Goal: Information Seeking & Learning: Learn about a topic

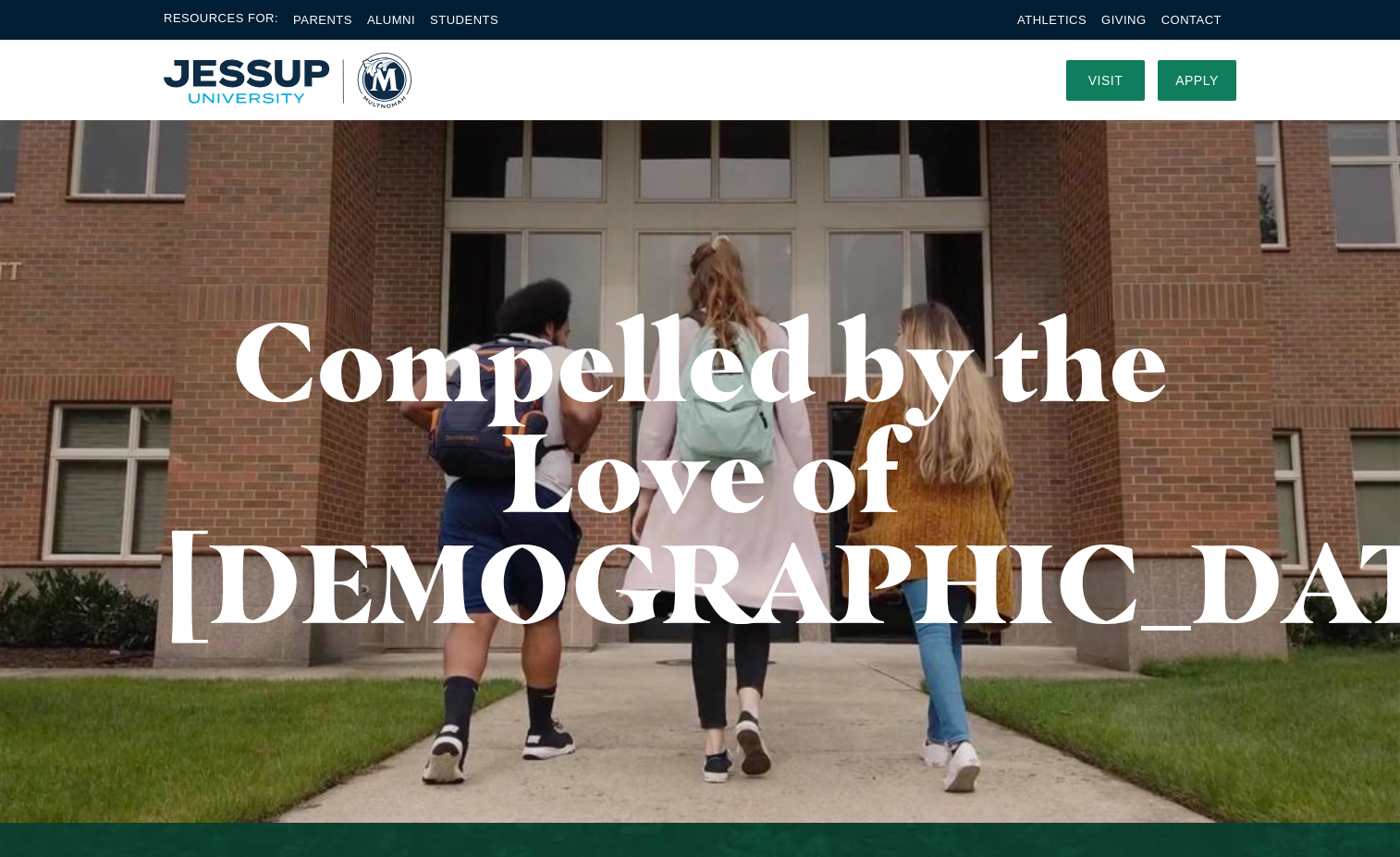
click at [383, 73] on img "Home" at bounding box center [287, 80] width 247 height 56
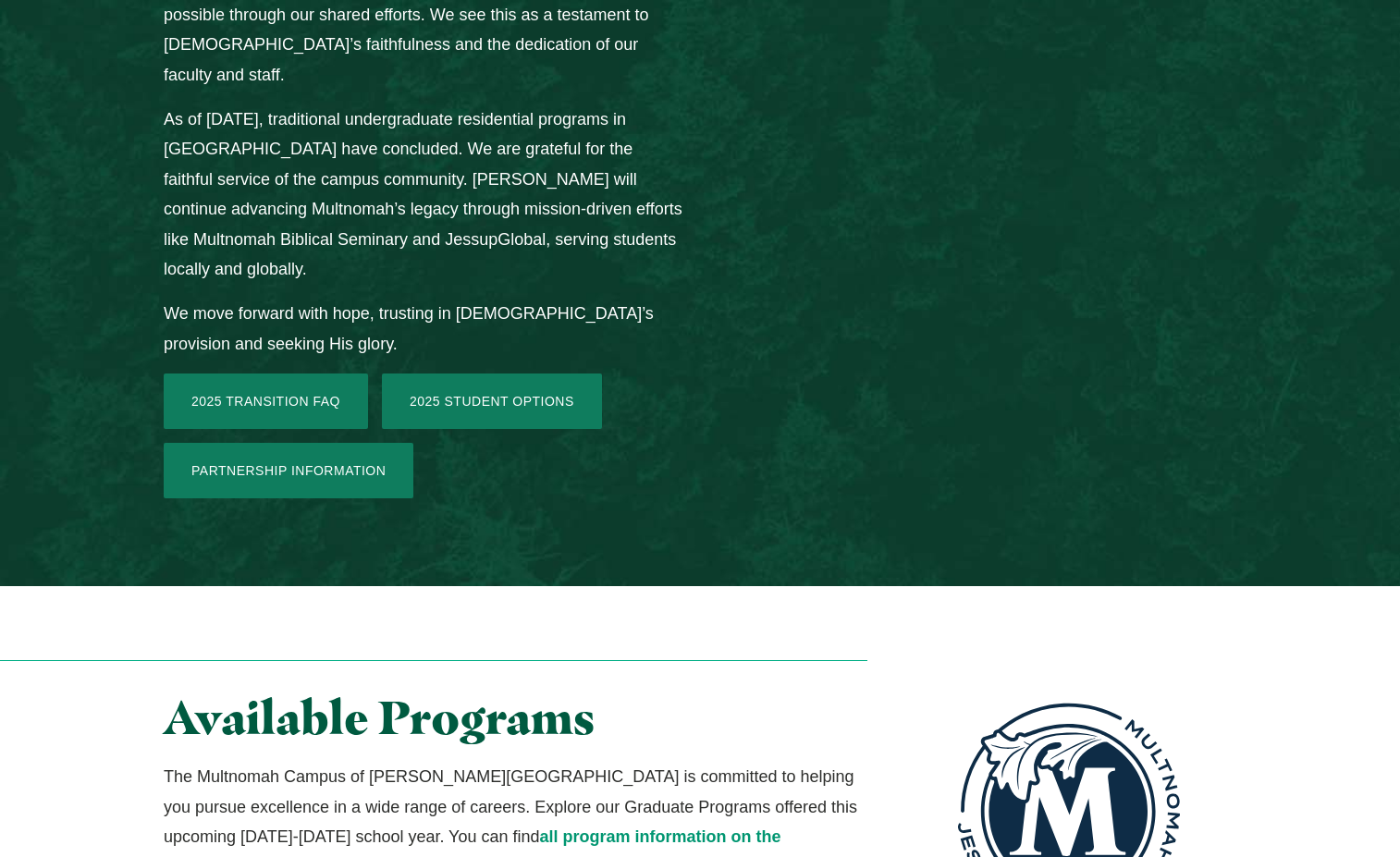
scroll to position [2928, 0]
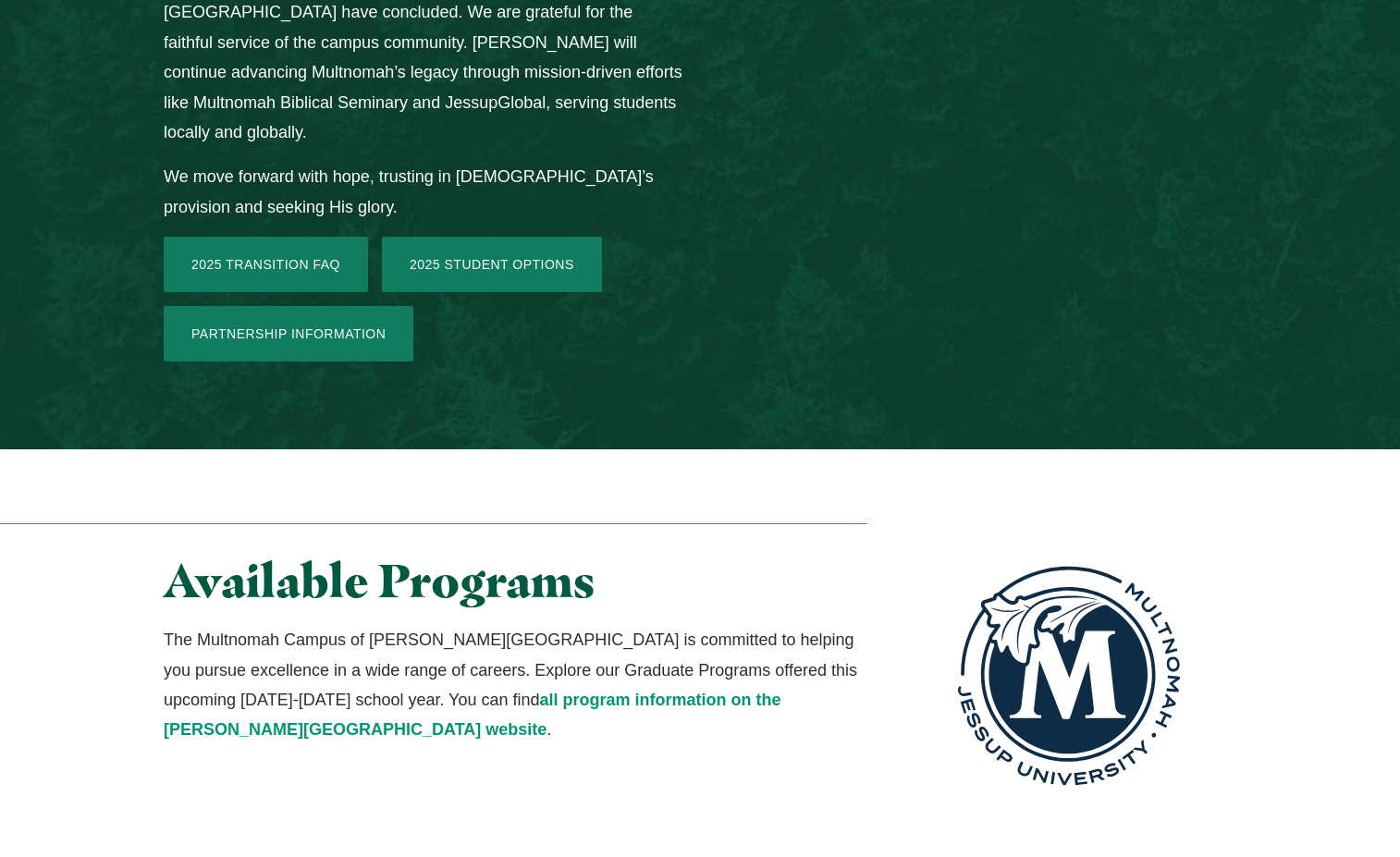
click at [310, 556] on h2 "Available Programs" at bounding box center [516, 581] width 704 height 51
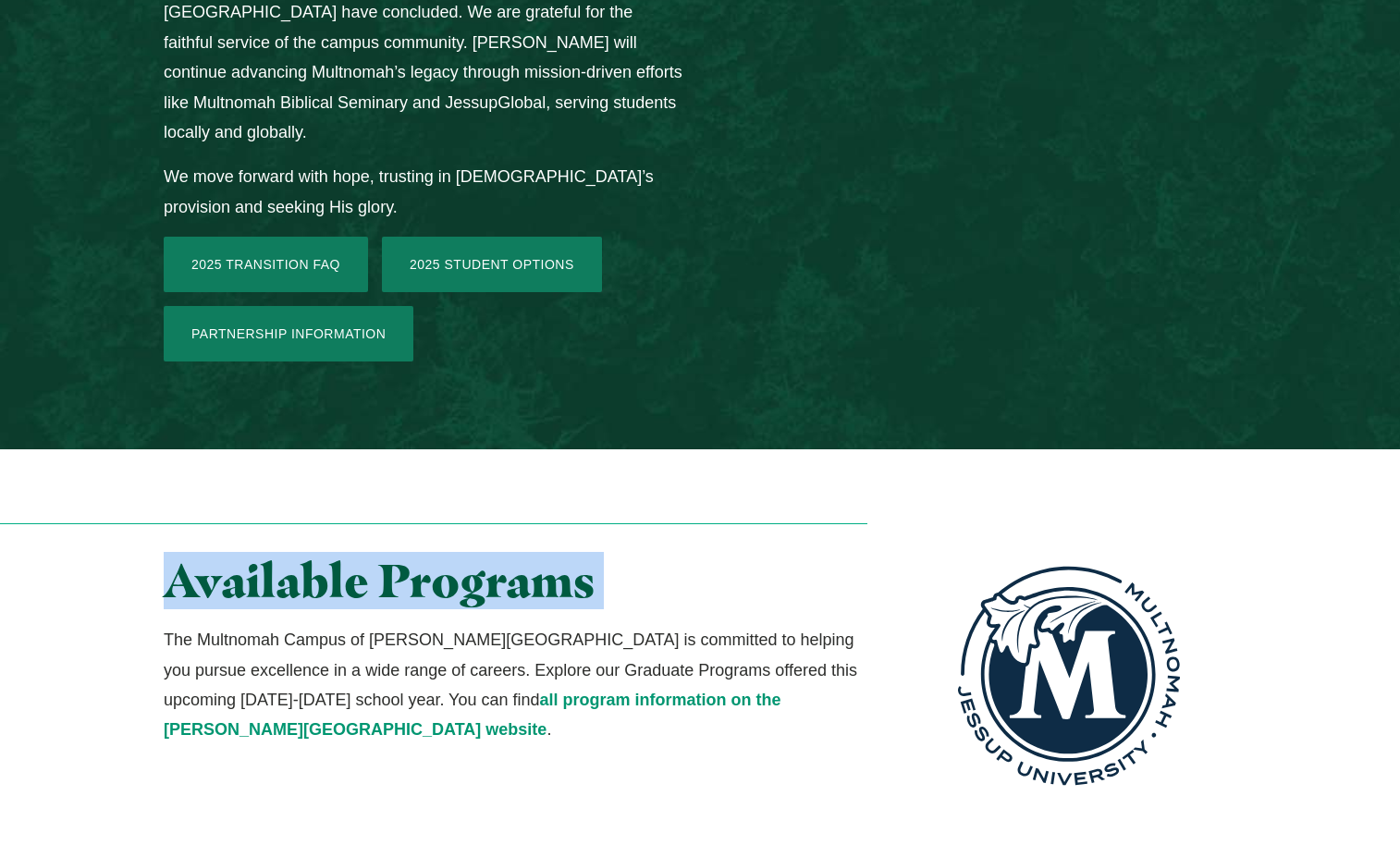
click at [310, 556] on h2 "Available Programs" at bounding box center [516, 581] width 704 height 51
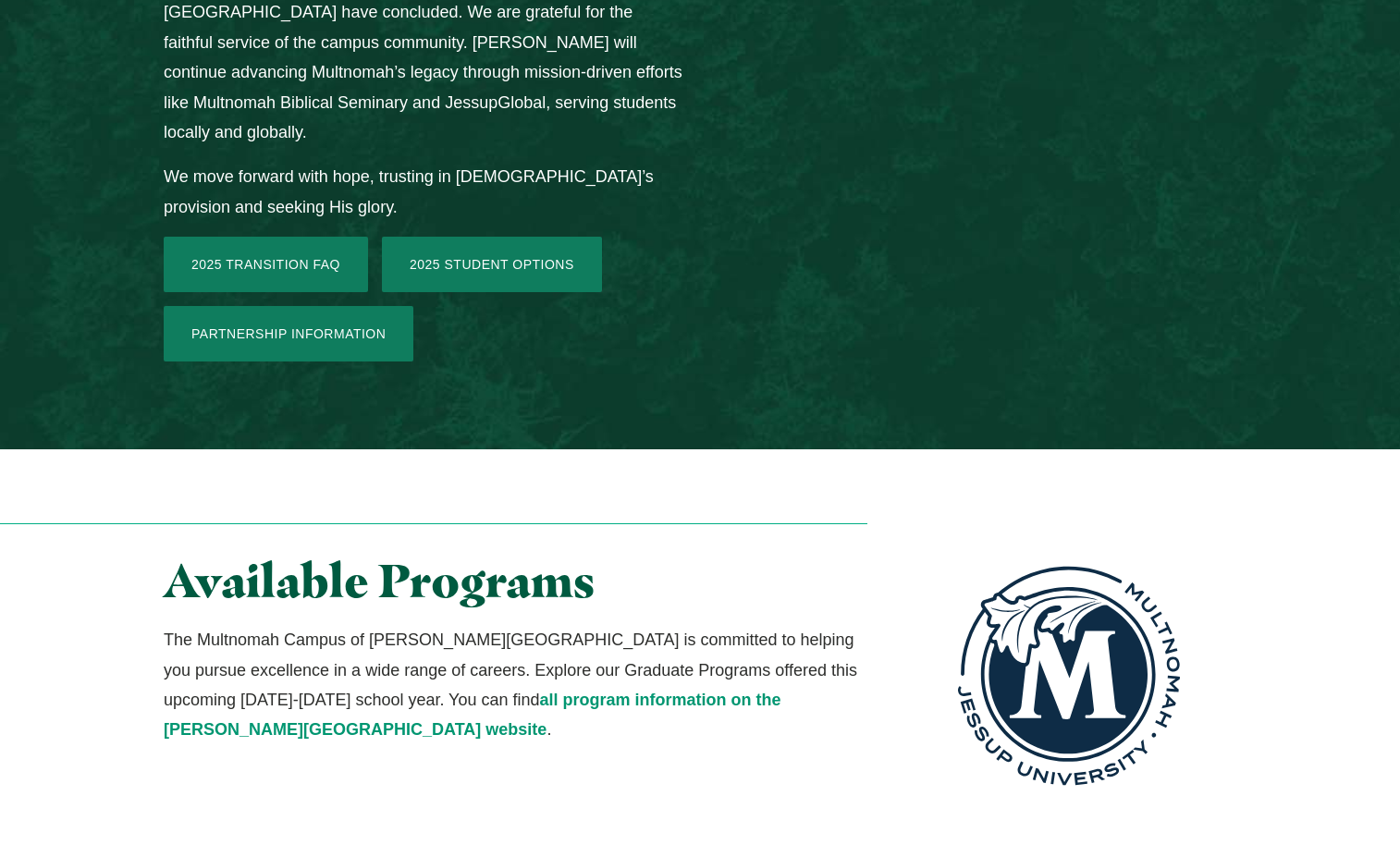
click at [236, 626] on p "The Multnomah Campus of Jessup University is committed to helping you pursue ex…" at bounding box center [516, 686] width 704 height 120
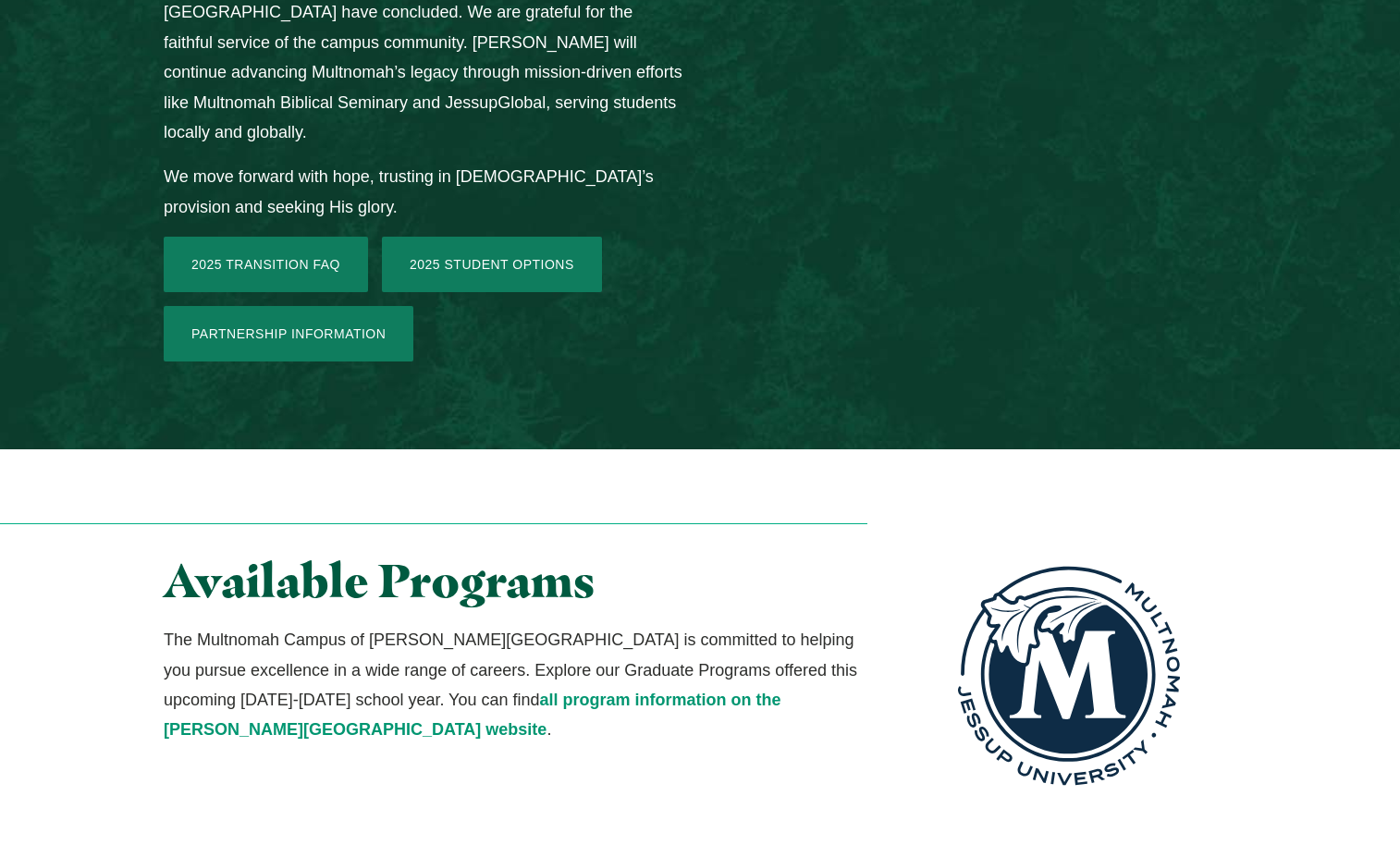
click at [417, 626] on p "The Multnomah Campus of Jessup University is committed to helping you pursue ex…" at bounding box center [516, 686] width 704 height 120
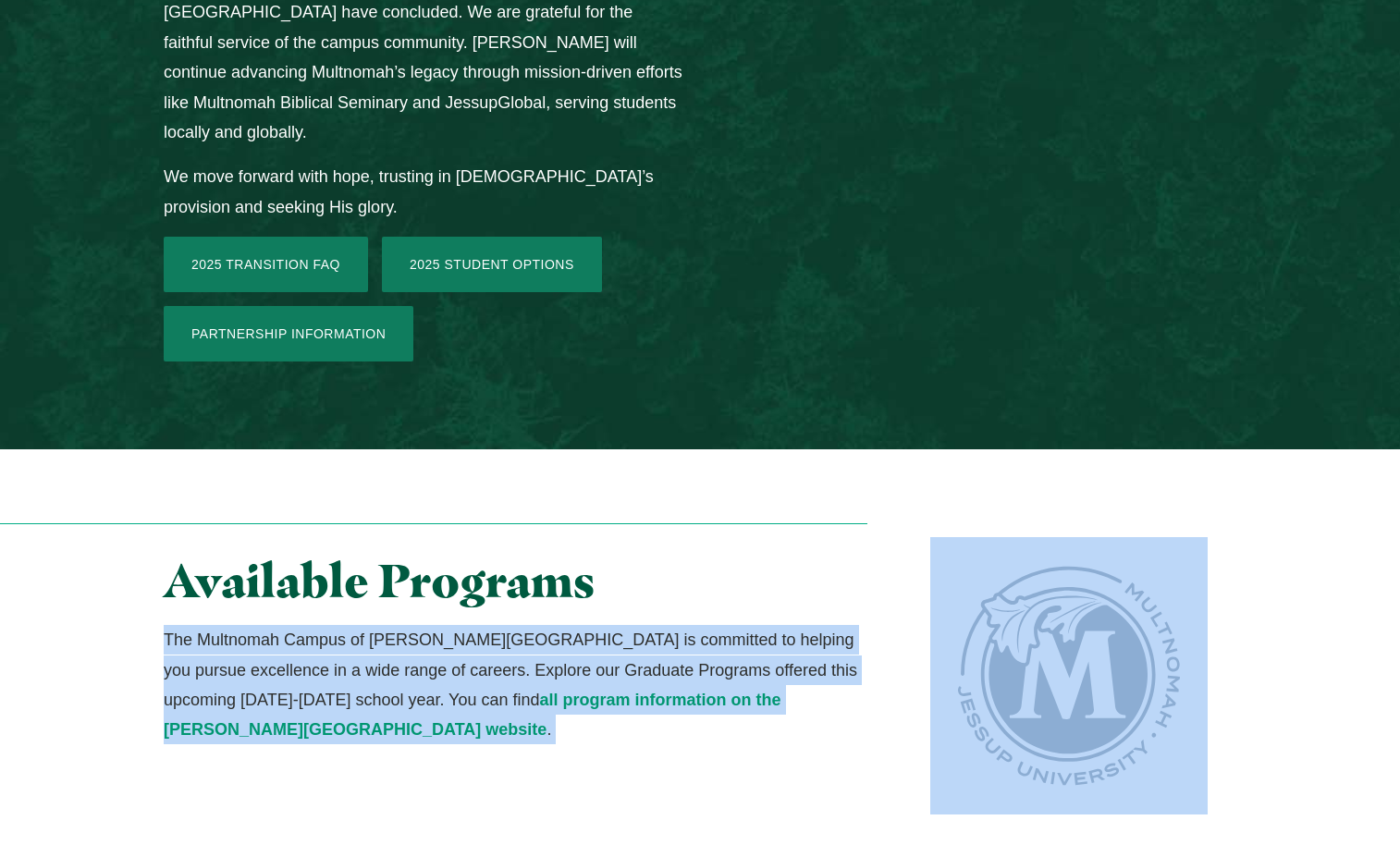
click at [417, 626] on p "The Multnomah Campus of Jessup University is committed to helping you pursue ex…" at bounding box center [516, 686] width 704 height 120
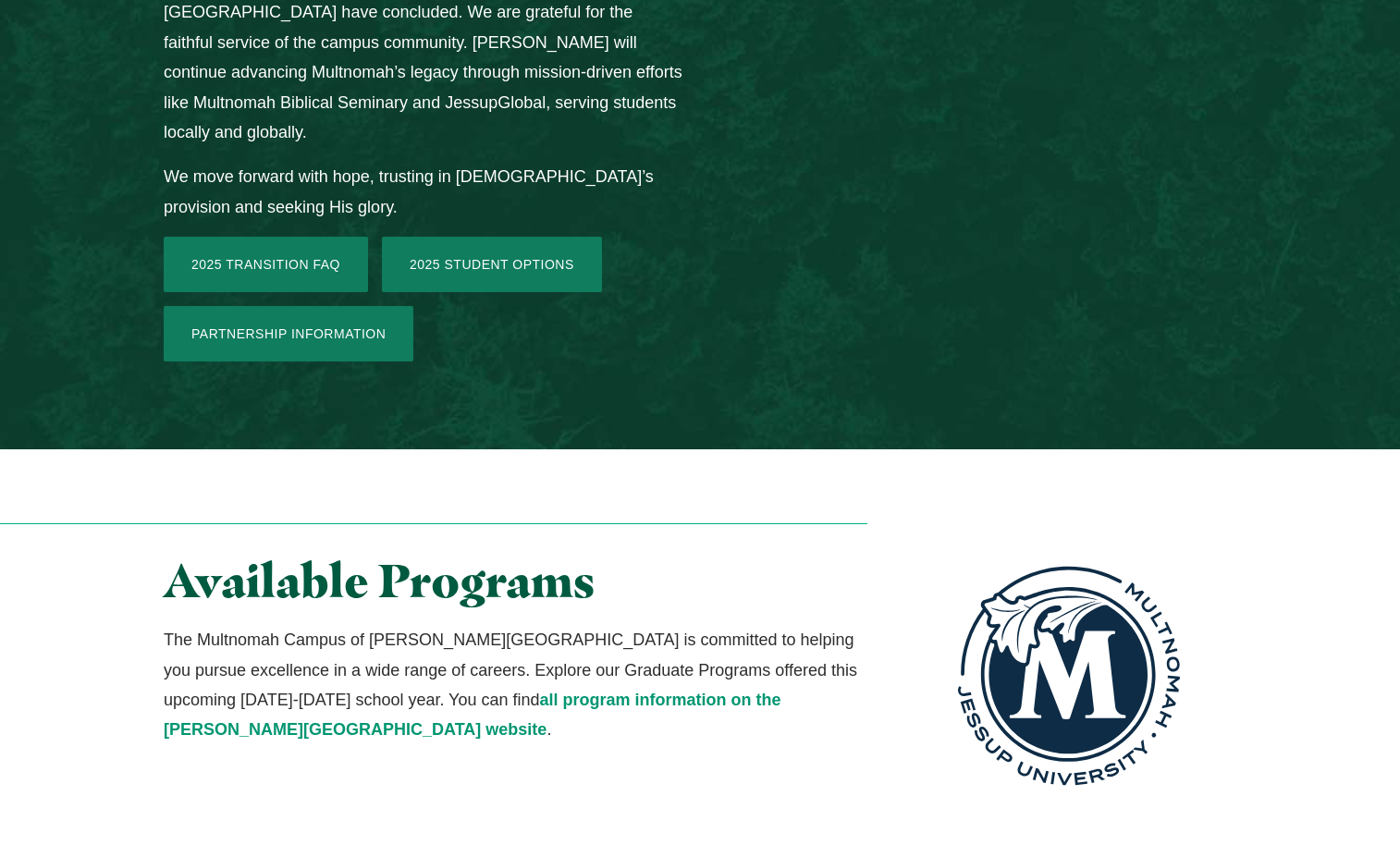
click at [417, 626] on p "The Multnomah Campus of Jessup University is committed to helping you pursue ex…" at bounding box center [516, 686] width 704 height 120
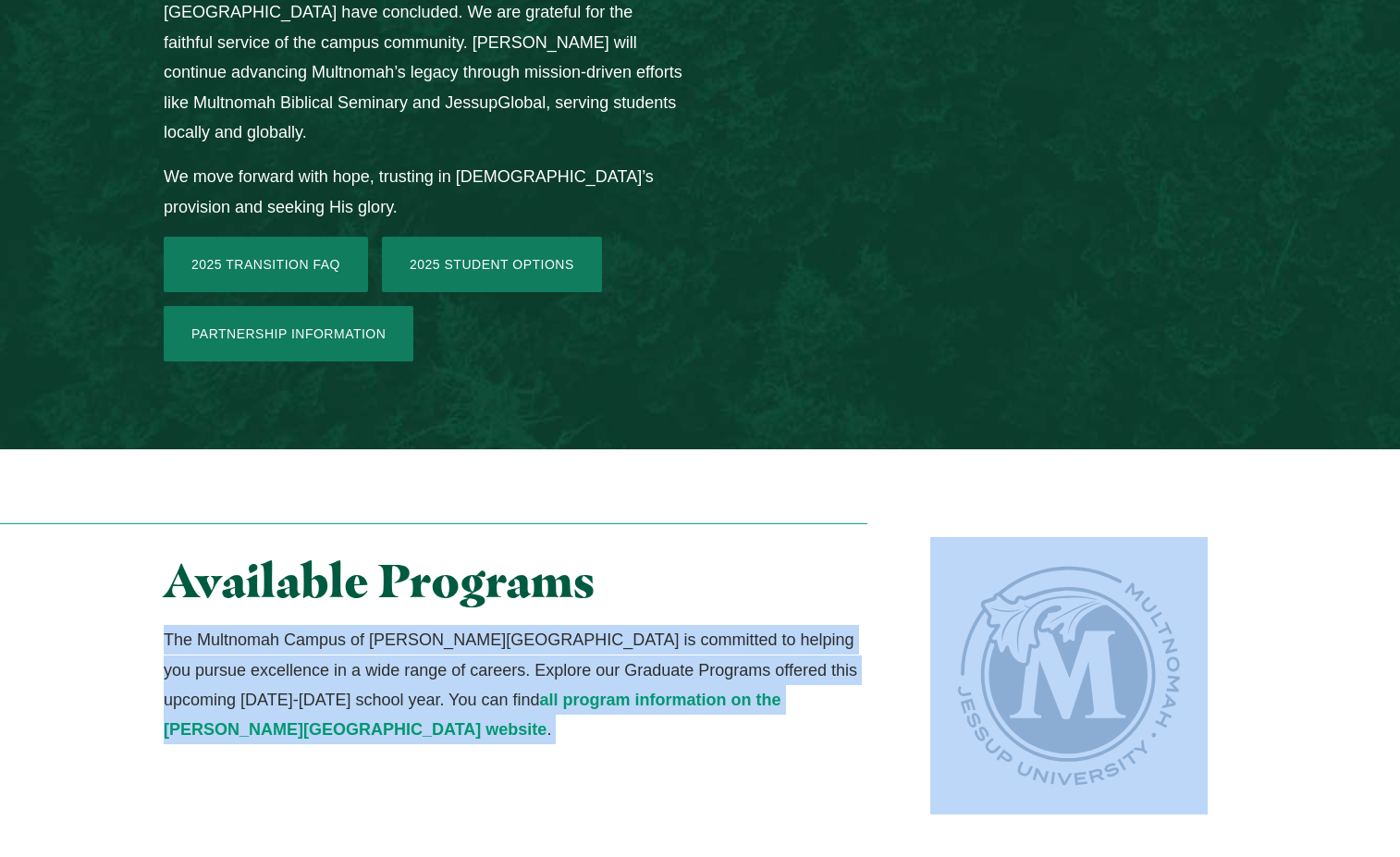
click at [423, 626] on p "The Multnomah Campus of Jessup University is committed to helping you pursue ex…" at bounding box center [516, 686] width 704 height 120
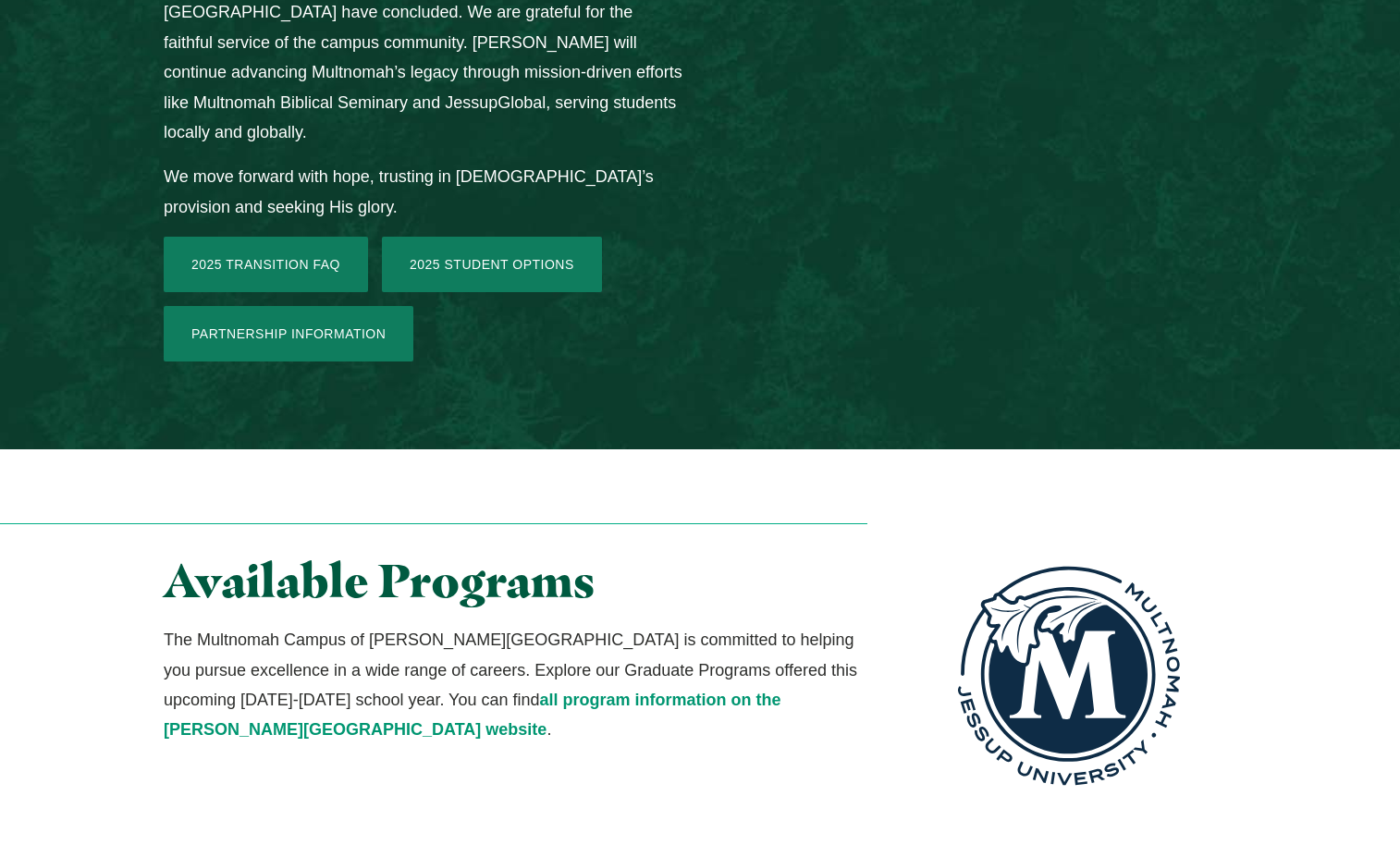
click at [423, 626] on p "The Multnomah Campus of Jessup University is committed to helping you pursue ex…" at bounding box center [516, 686] width 704 height 120
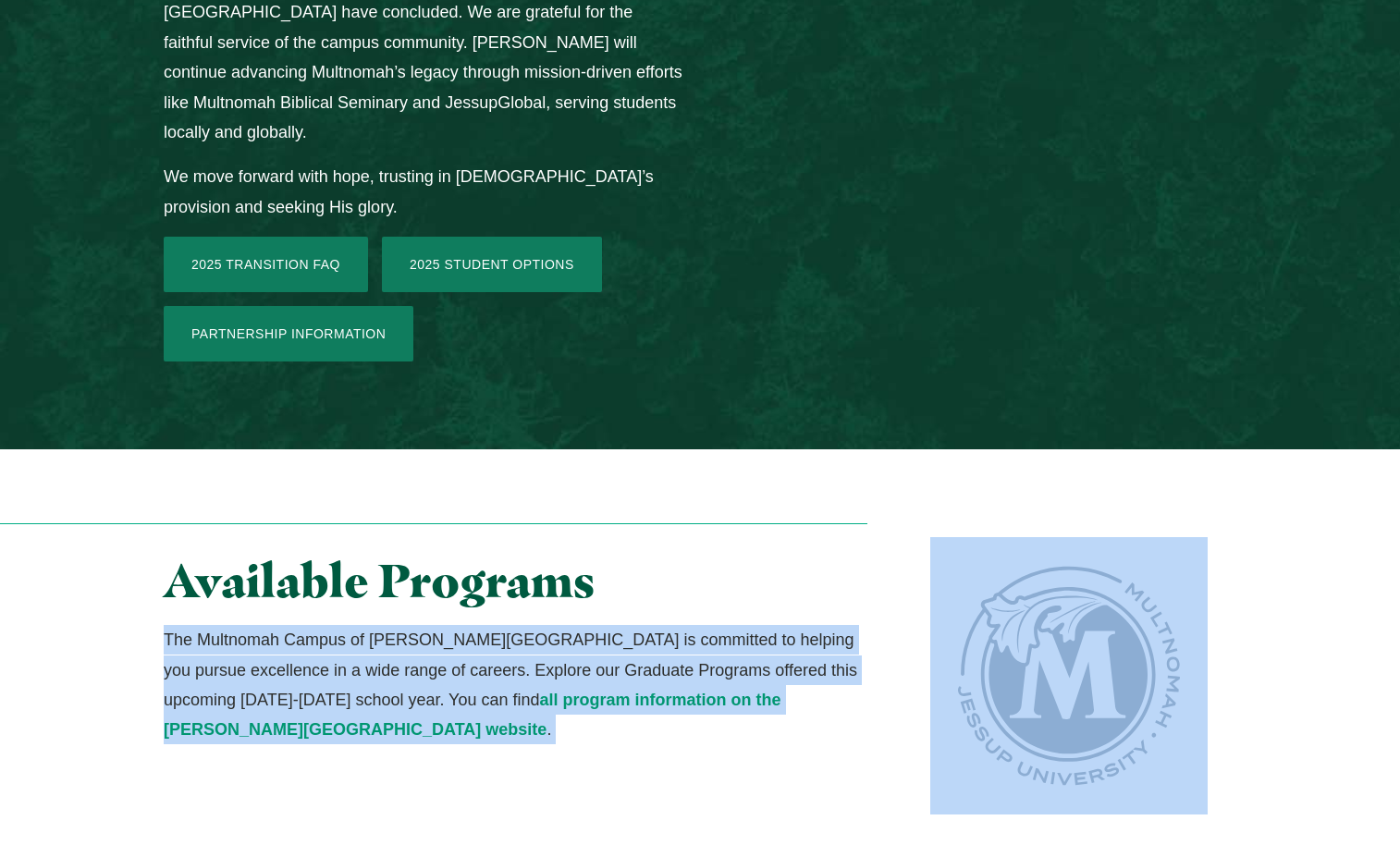
click at [423, 626] on p "The Multnomah Campus of Jessup University is committed to helping you pursue ex…" at bounding box center [516, 686] width 704 height 120
click at [438, 626] on p "The Multnomah Campus of Jessup University is committed to helping you pursue ex…" at bounding box center [516, 686] width 704 height 120
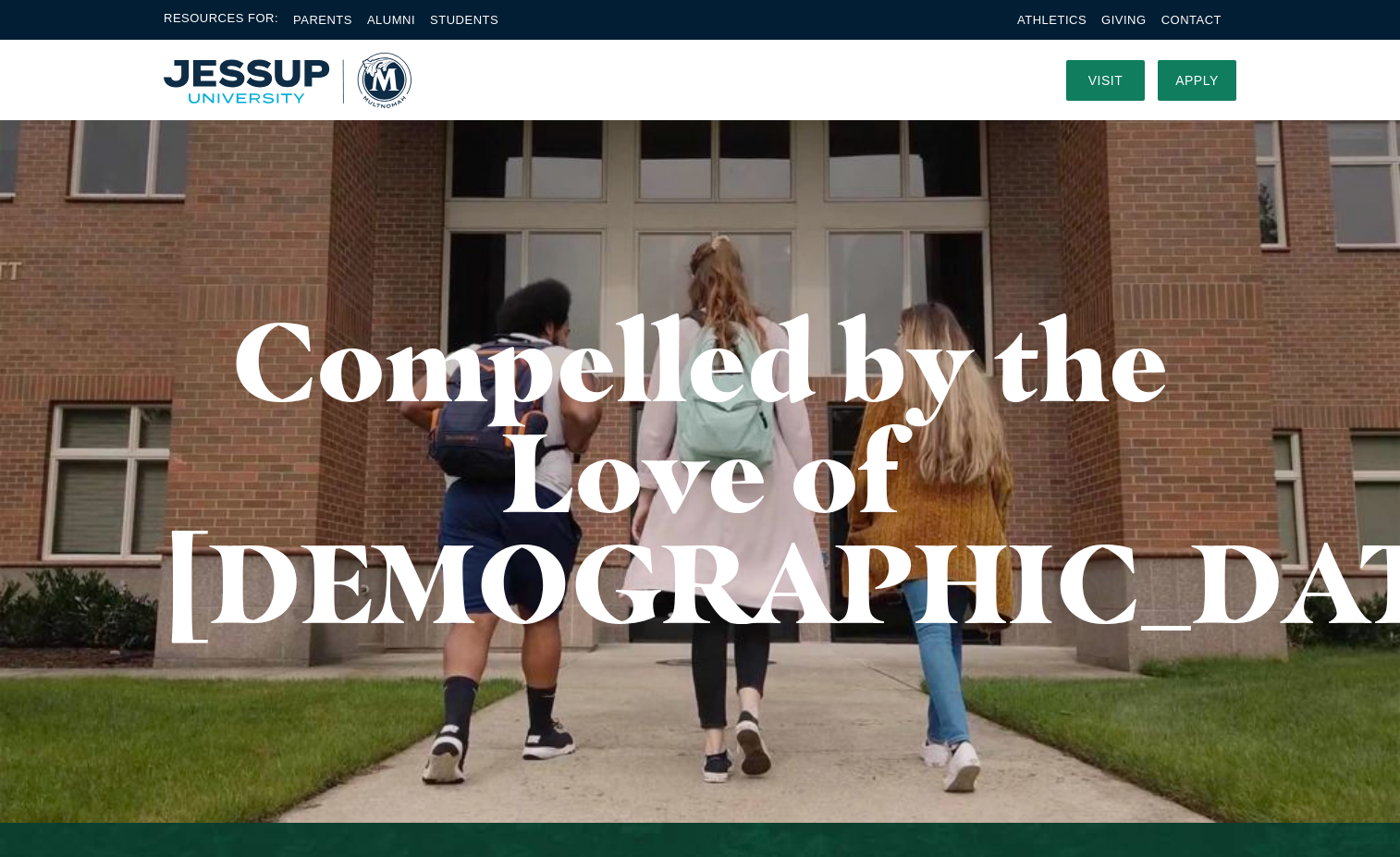
scroll to position [0, 0]
click at [473, 21] on link "Students" at bounding box center [464, 20] width 69 height 14
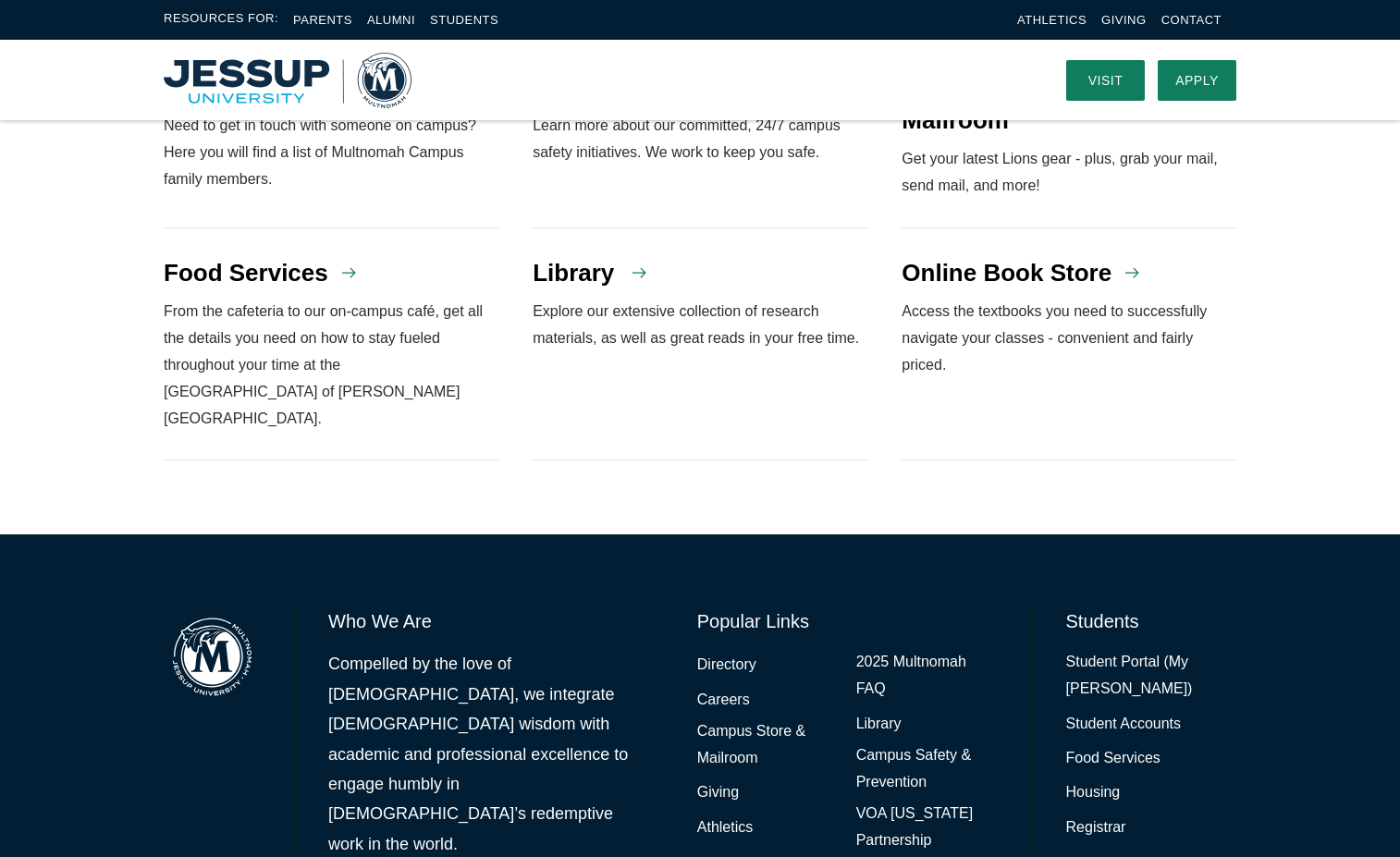
scroll to position [1620, 0]
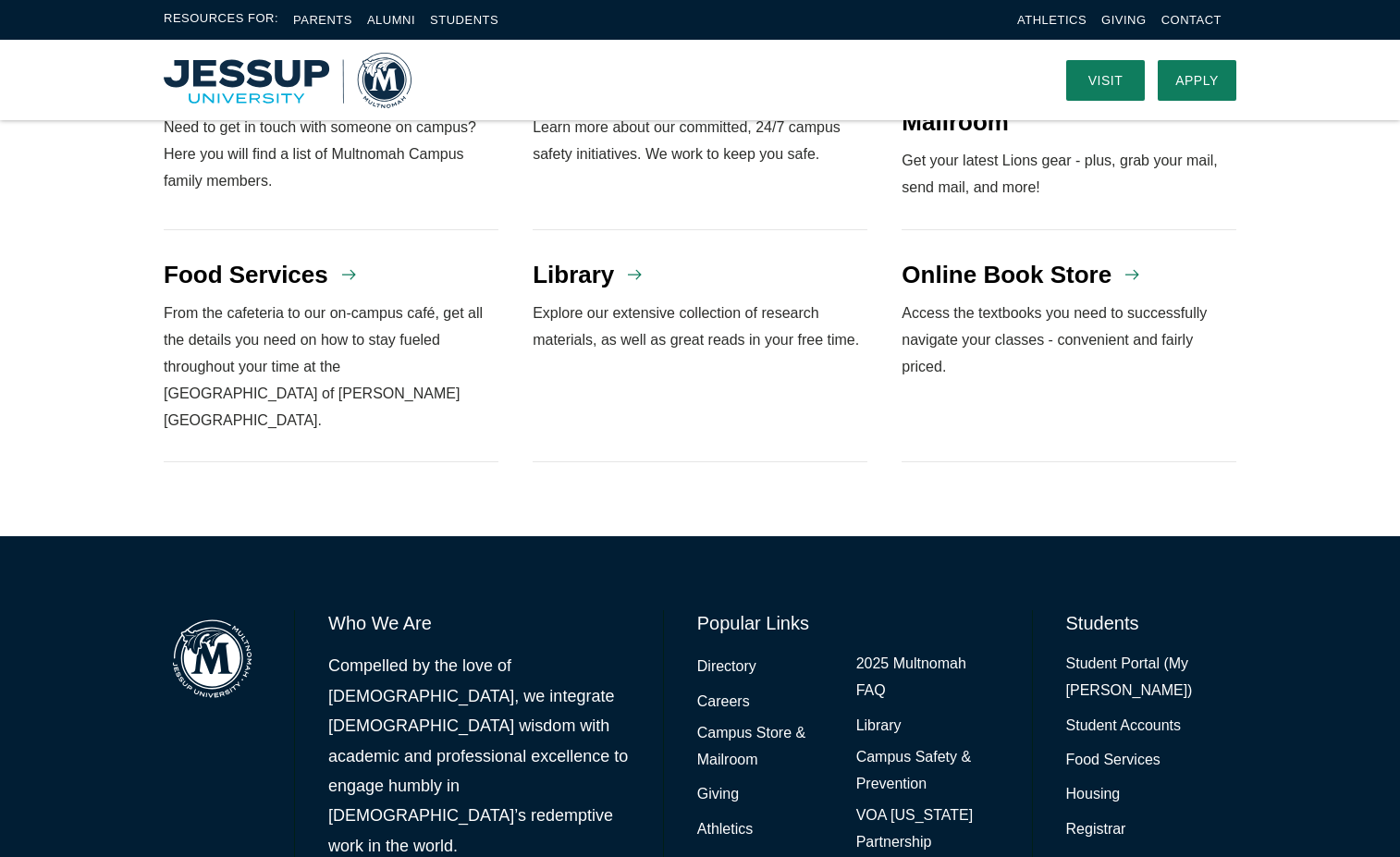
click at [420, 651] on p "Compelled by the love of [DEMOGRAPHIC_DATA], we integrate [DEMOGRAPHIC_DATA] wi…" at bounding box center [479, 755] width 302 height 210
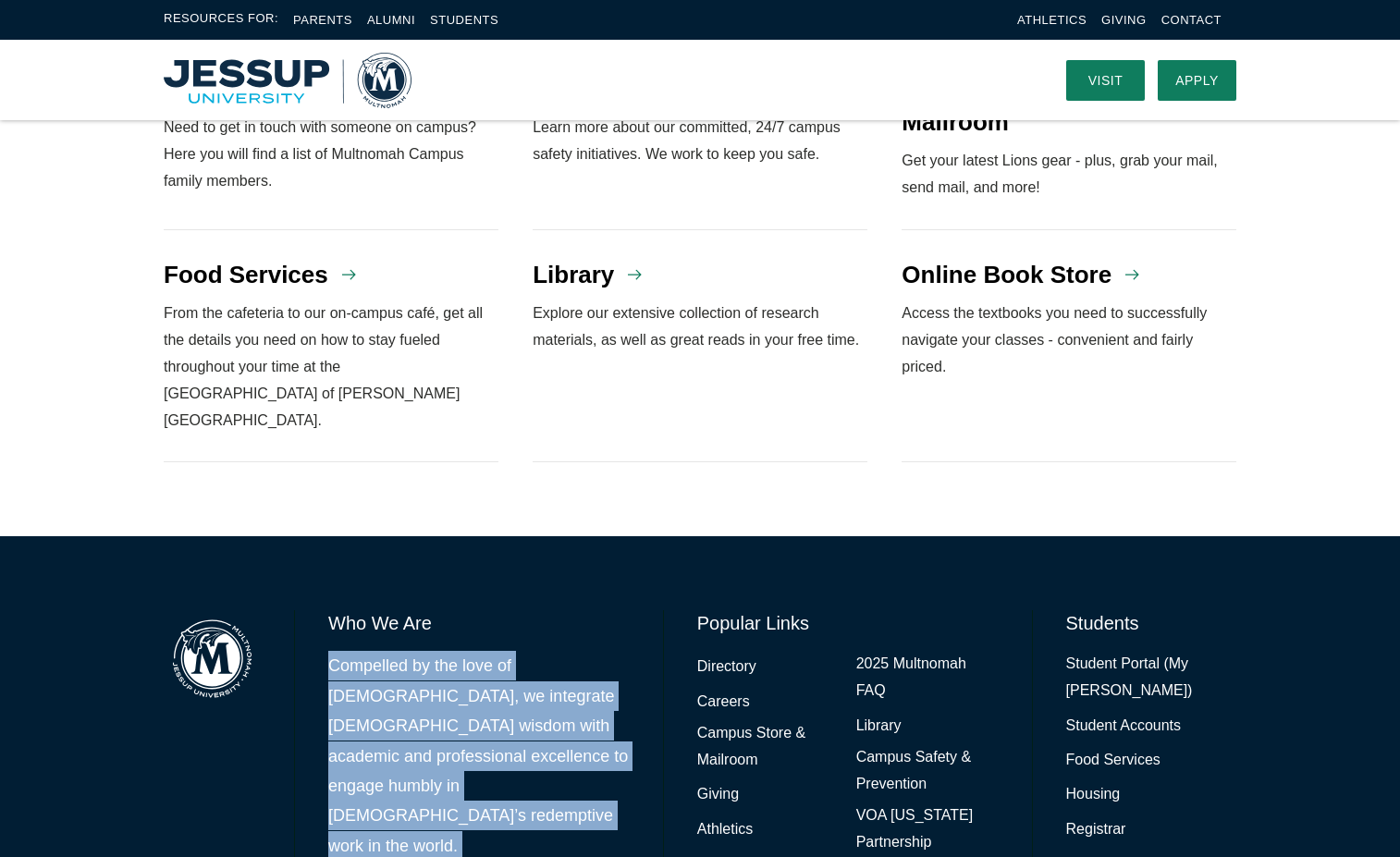
click at [420, 651] on p "Compelled by the love of [DEMOGRAPHIC_DATA], we integrate [DEMOGRAPHIC_DATA] wi…" at bounding box center [479, 755] width 302 height 210
click at [475, 651] on p "Compelled by the love of [DEMOGRAPHIC_DATA], we integrate [DEMOGRAPHIC_DATA] wi…" at bounding box center [479, 755] width 302 height 210
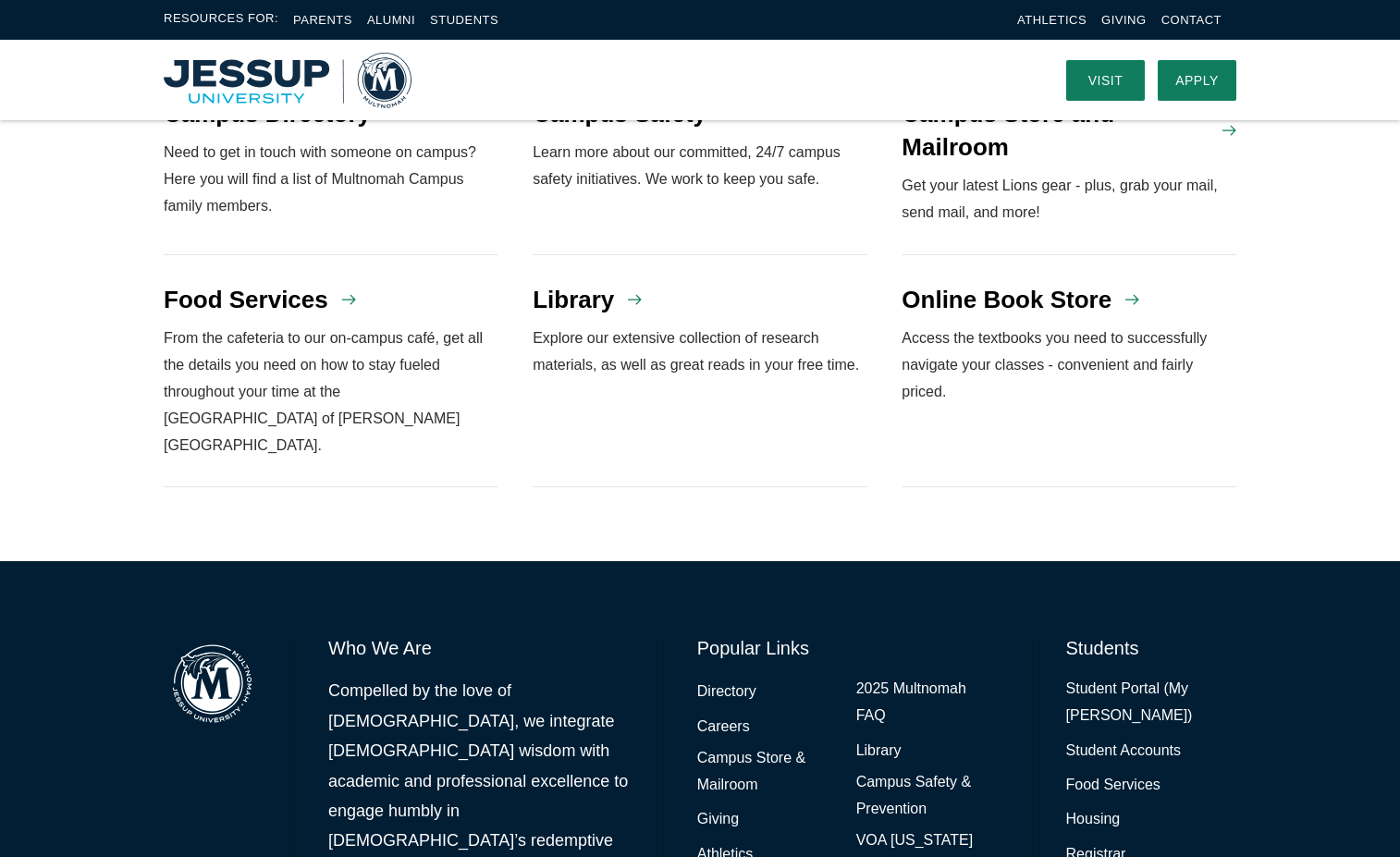
scroll to position [1594, 0]
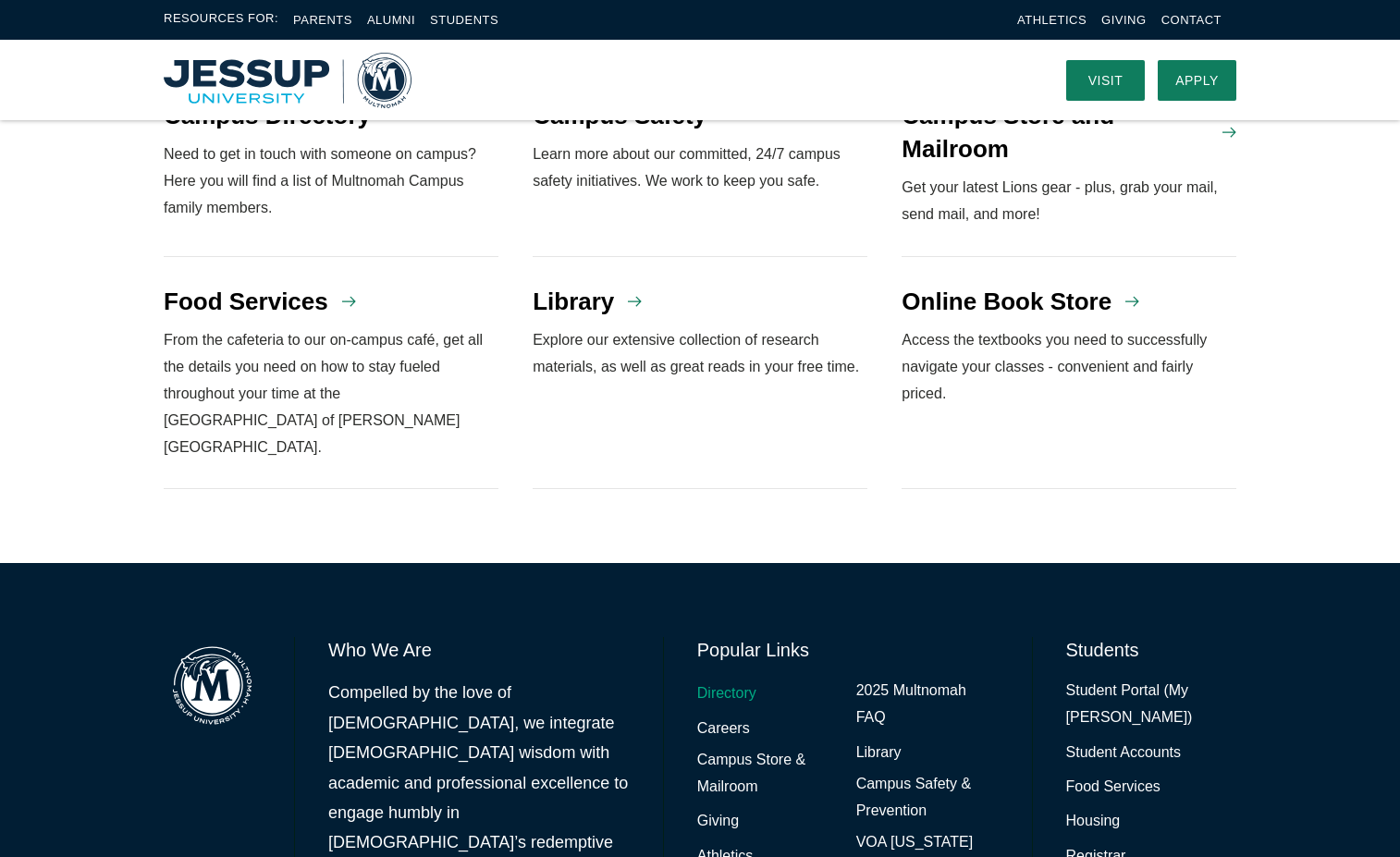
click at [735, 681] on link "Directory" at bounding box center [726, 694] width 59 height 27
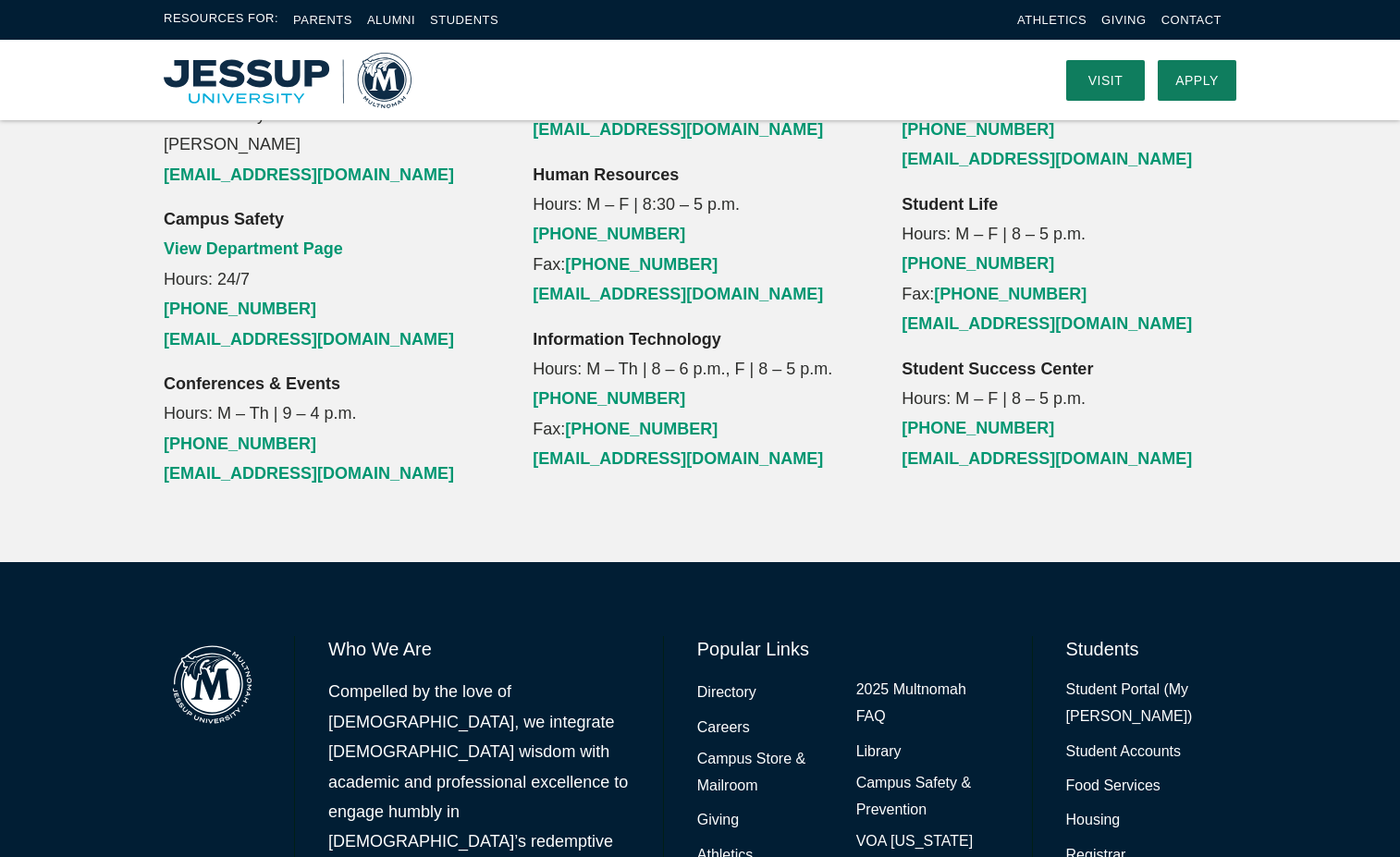
scroll to position [2157, 0]
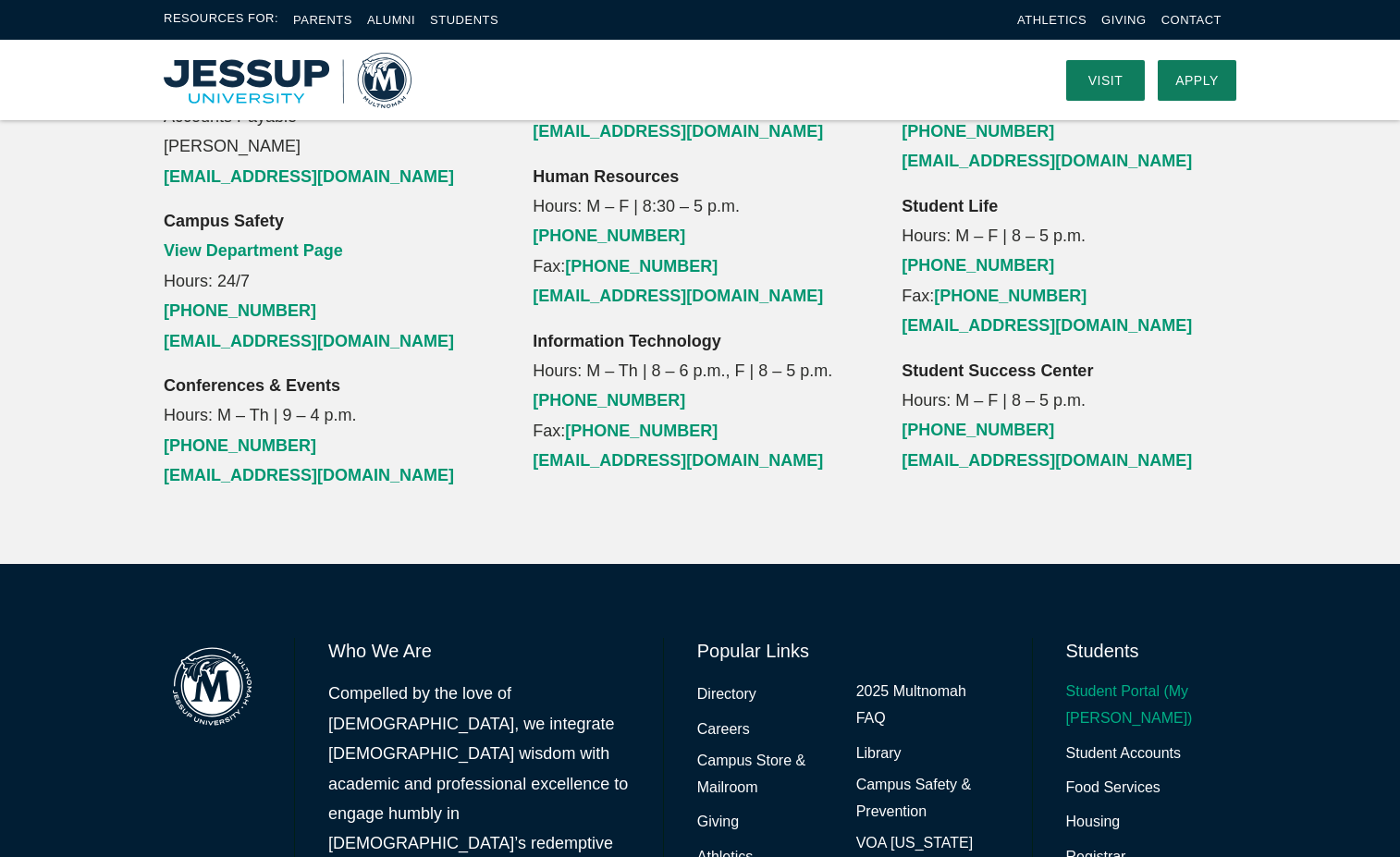
click at [1092, 679] on link "Student Portal (My [PERSON_NAME])" at bounding box center [1152, 706] width 170 height 54
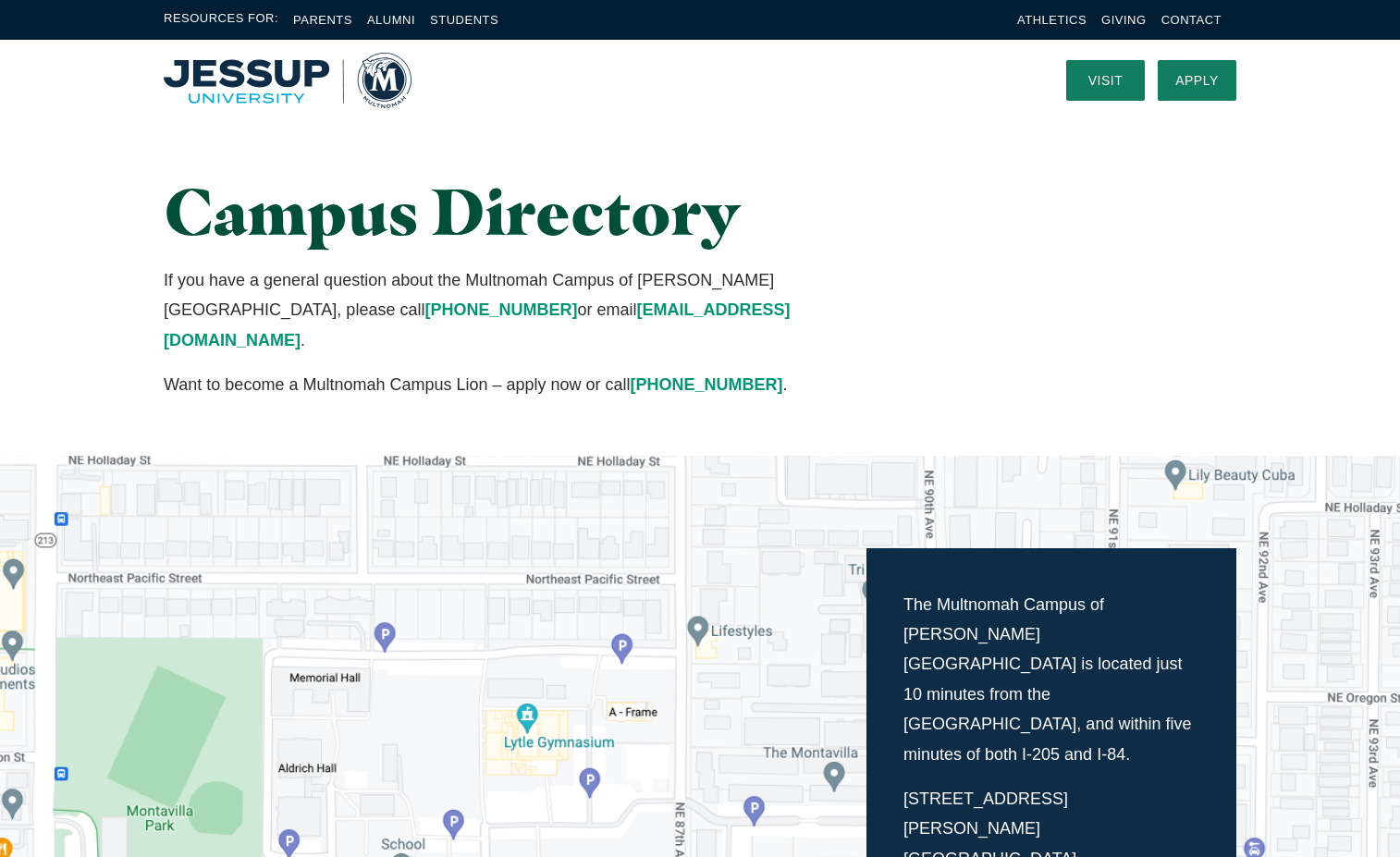
scroll to position [0, 0]
click at [470, 16] on link "Students" at bounding box center [464, 20] width 69 height 14
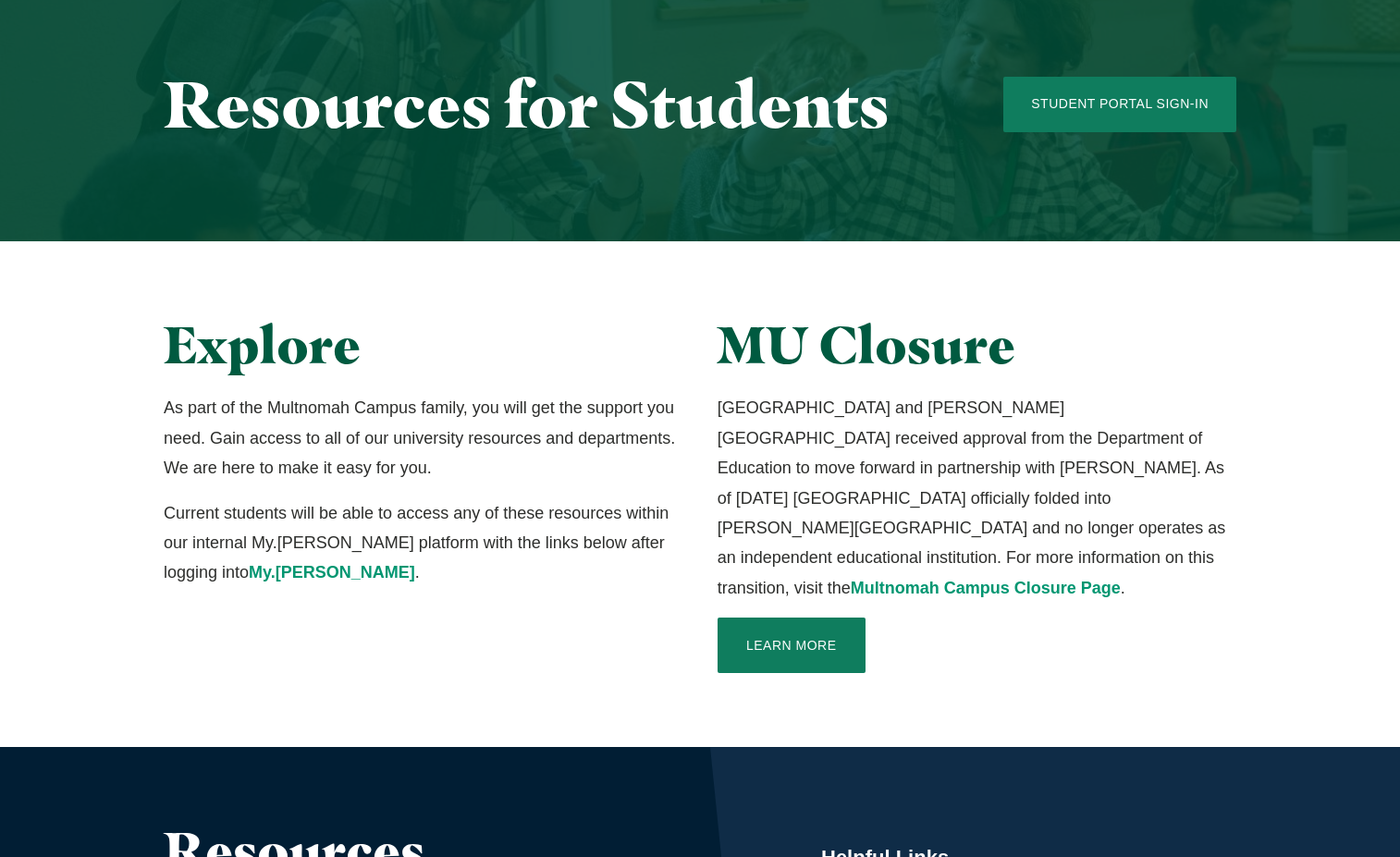
scroll to position [169, 0]
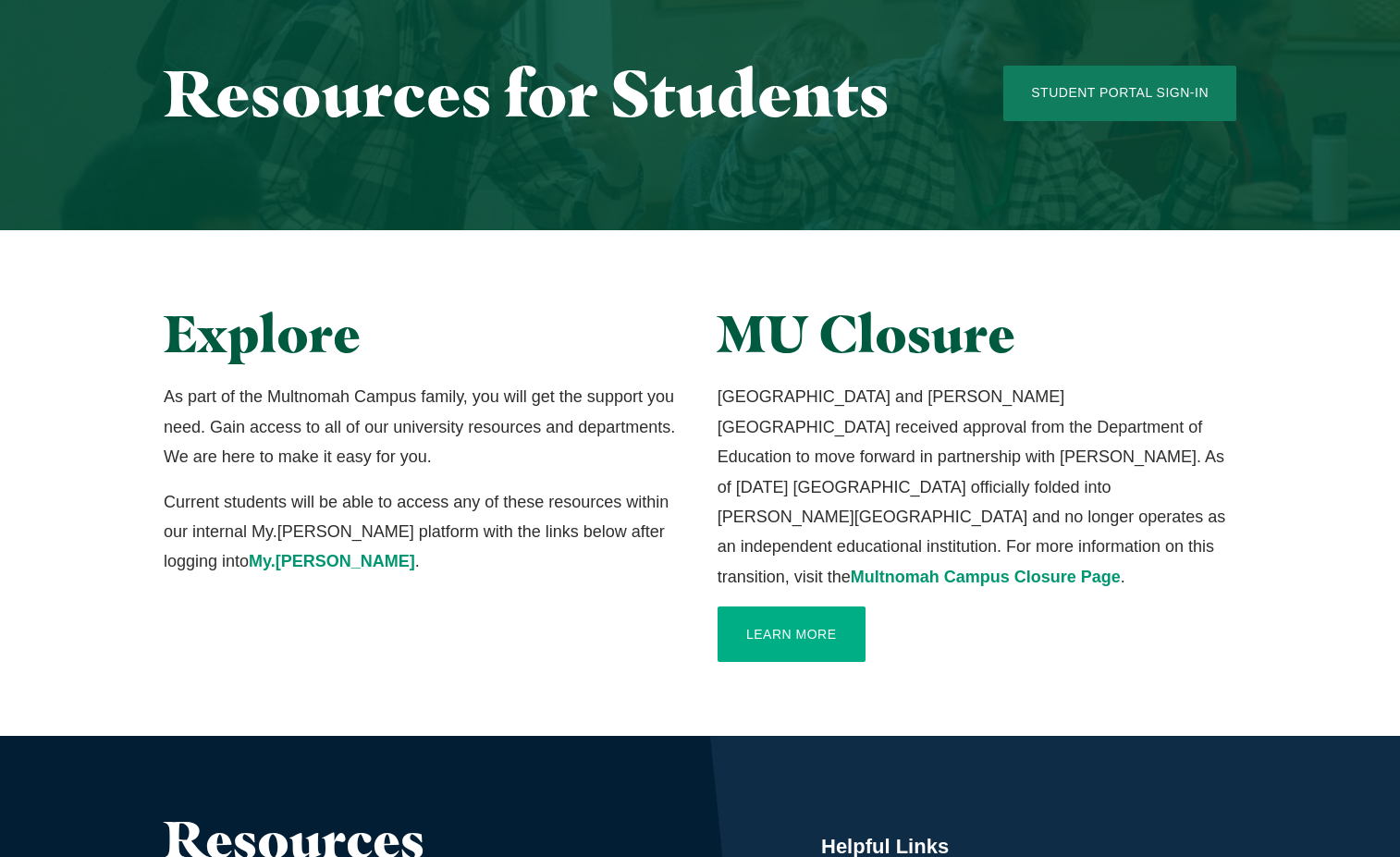
click at [779, 607] on link "Learn More" at bounding box center [791, 634] width 148 height 56
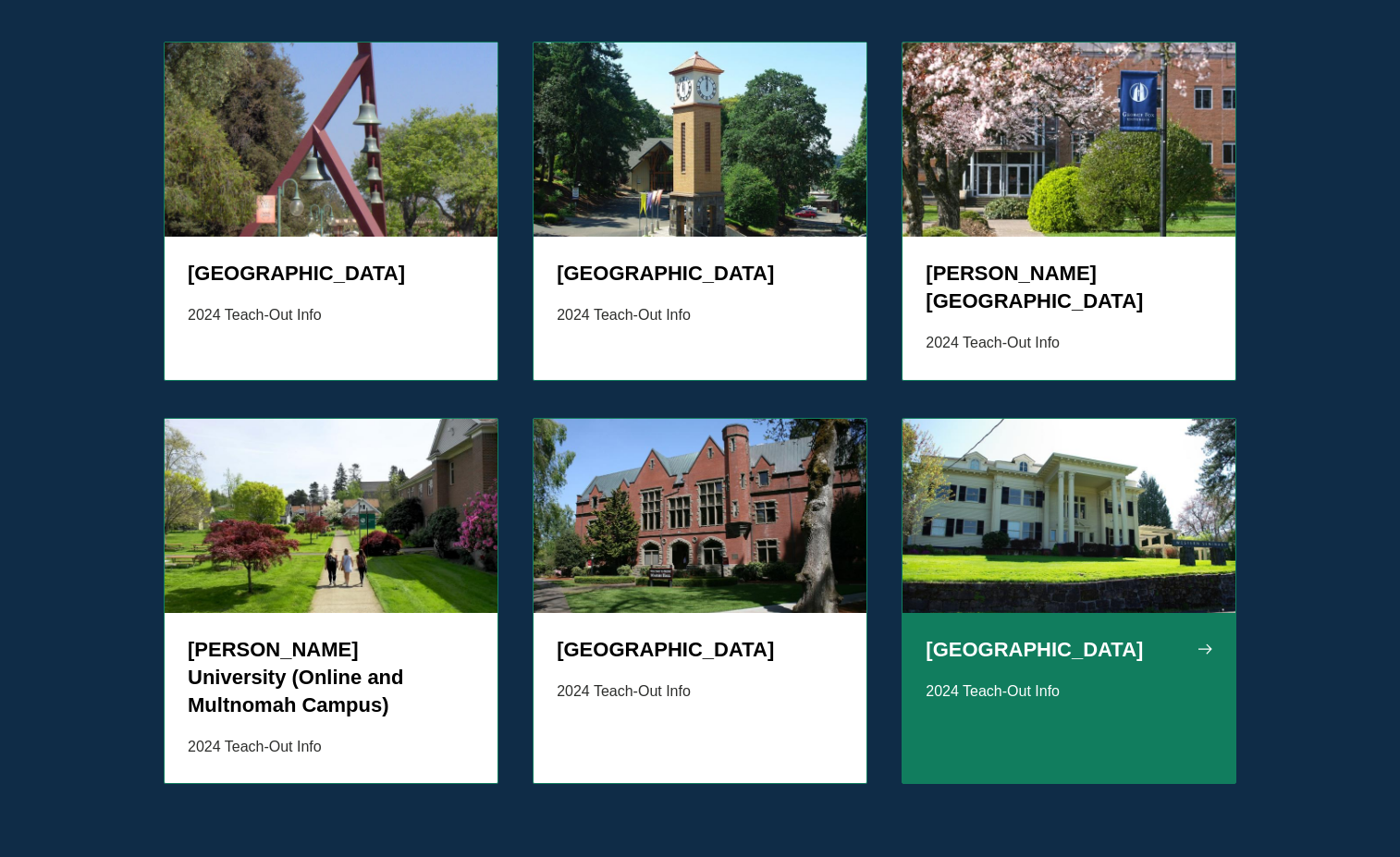
scroll to position [1749, 0]
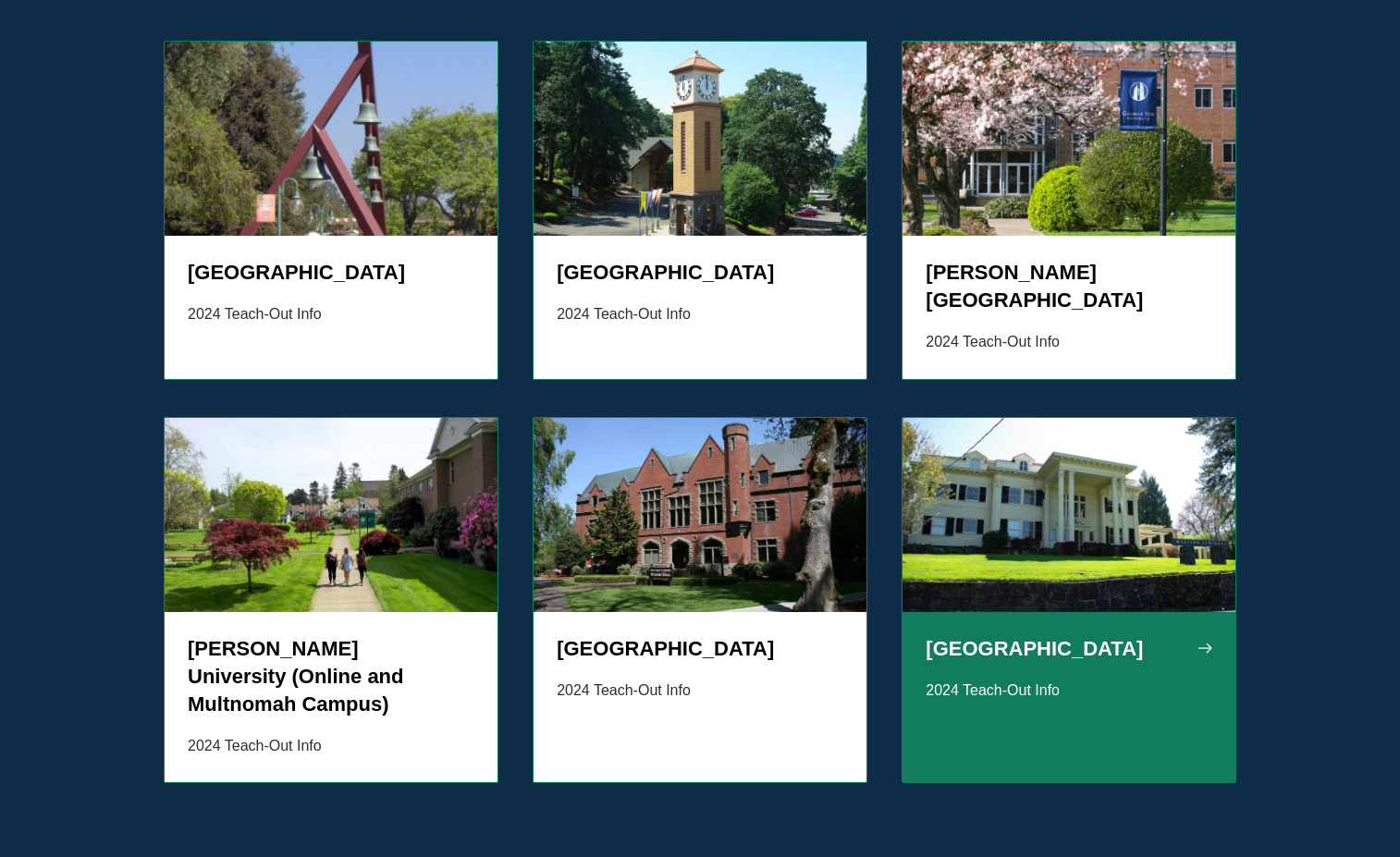
click at [1065, 418] on img "Grid" at bounding box center [1070, 515] width 333 height 194
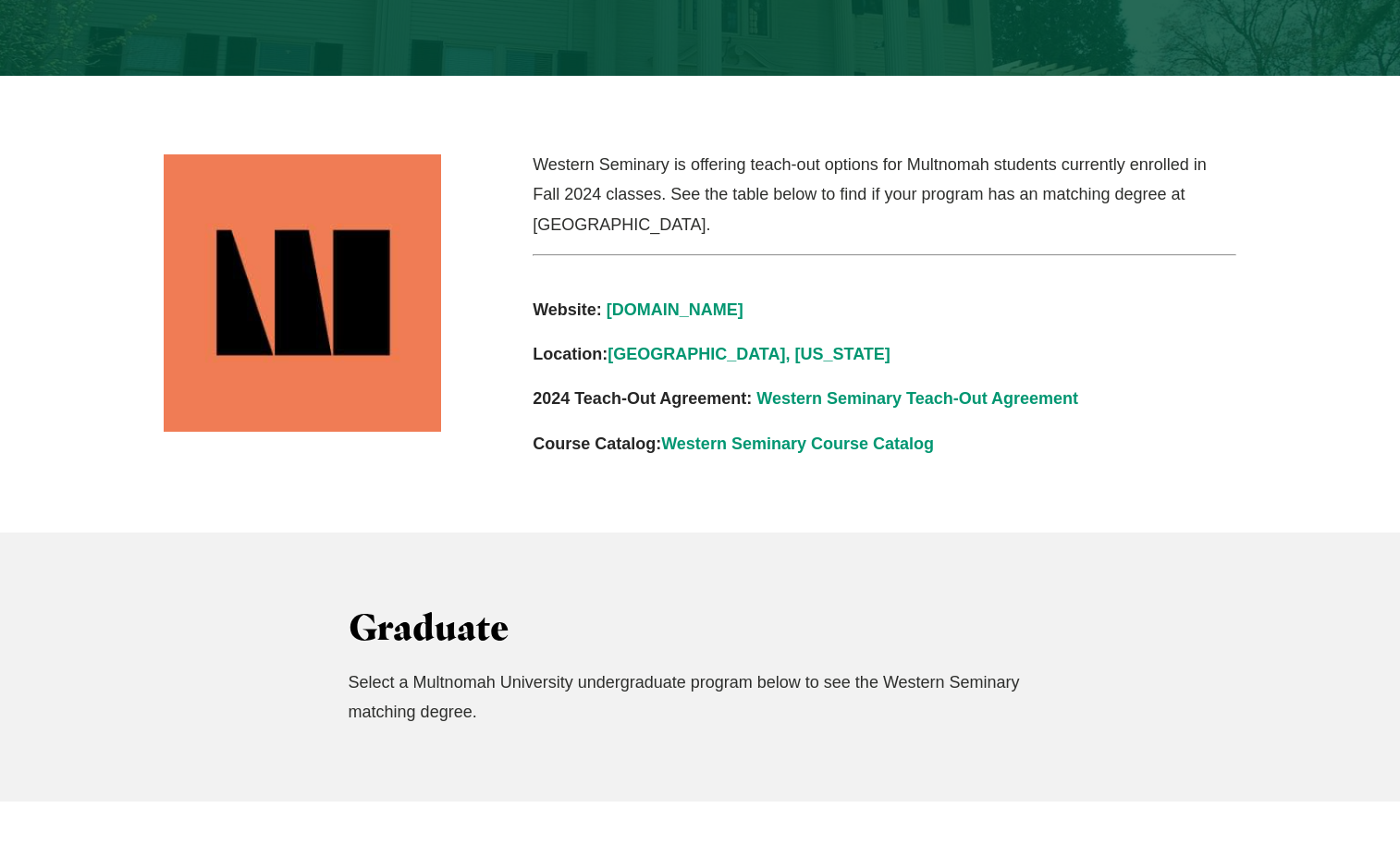
scroll to position [516, 0]
